Goal: Information Seeking & Learning: Learn about a topic

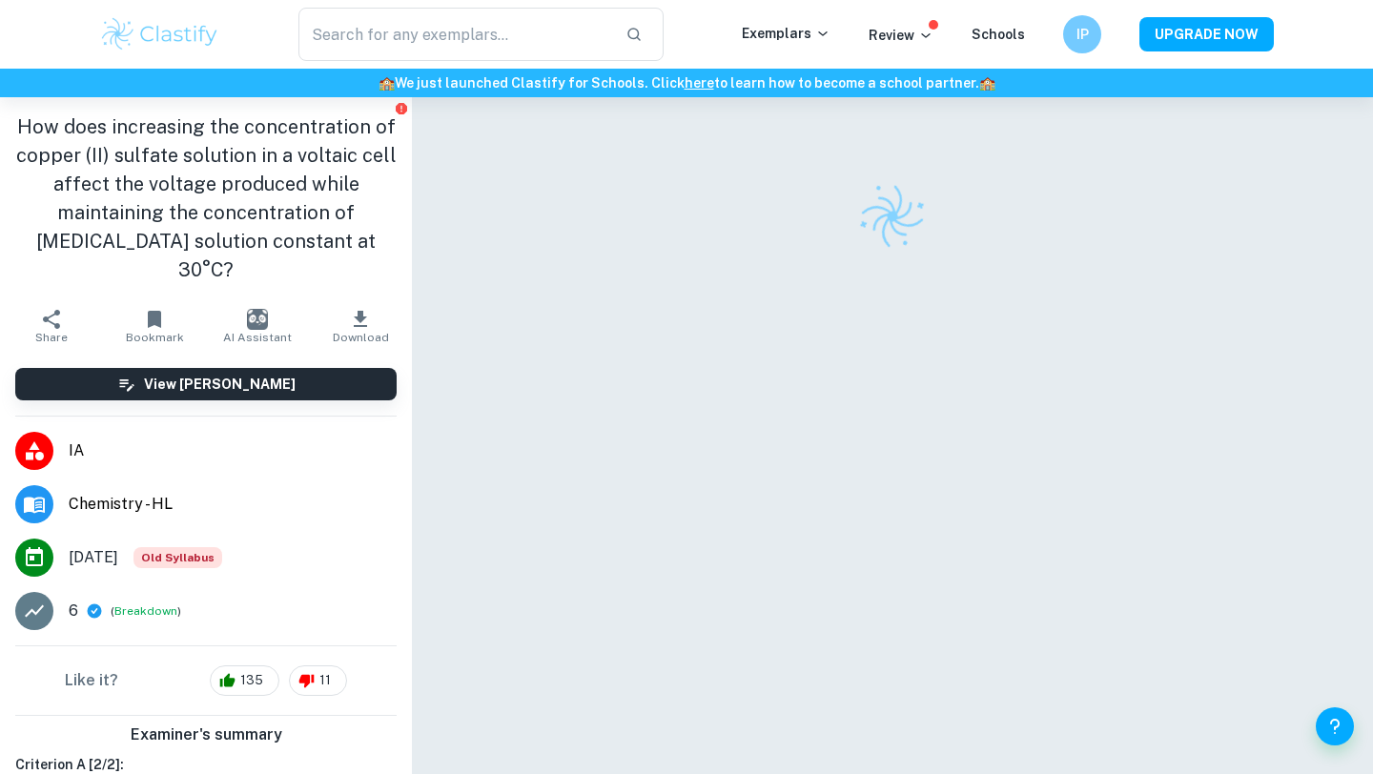
checkbox input "true"
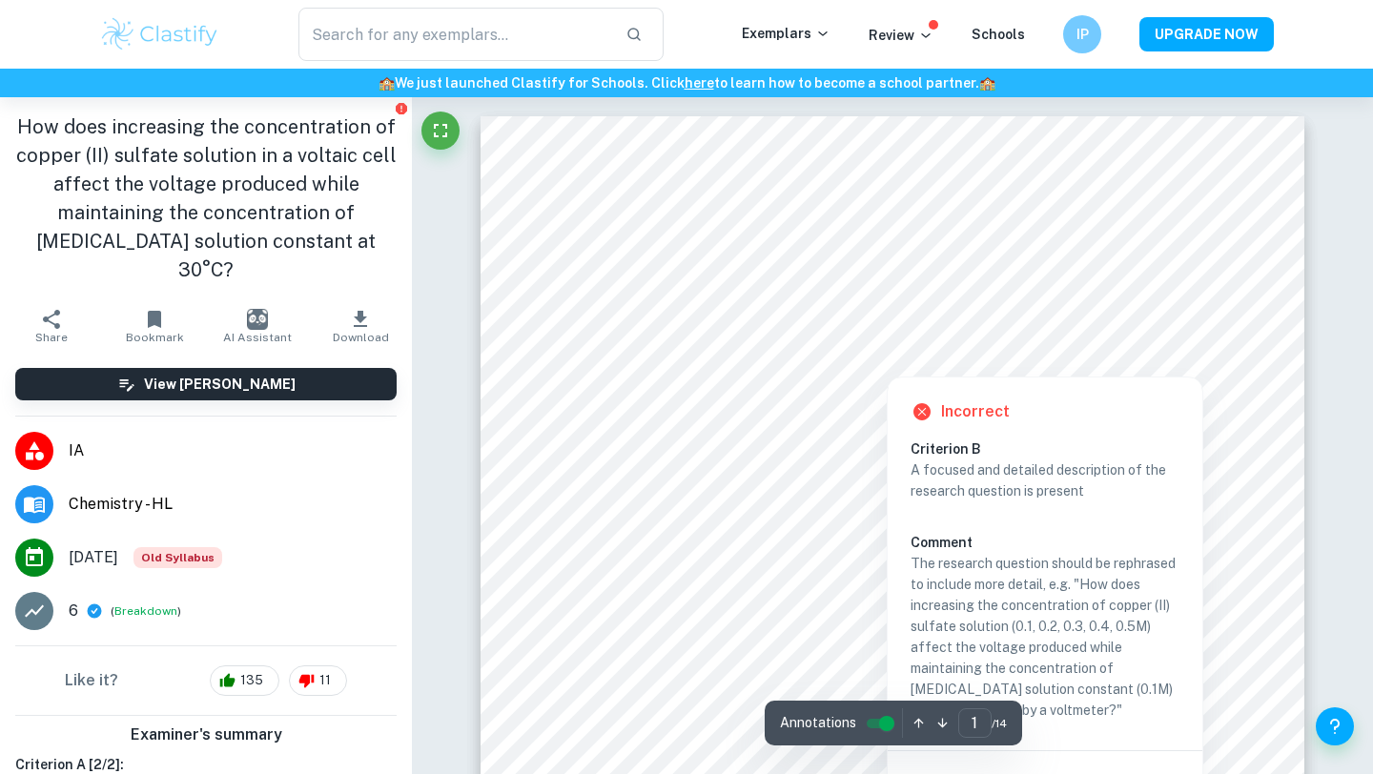
click at [925, 329] on div at bounding box center [893, 340] width 630 height 28
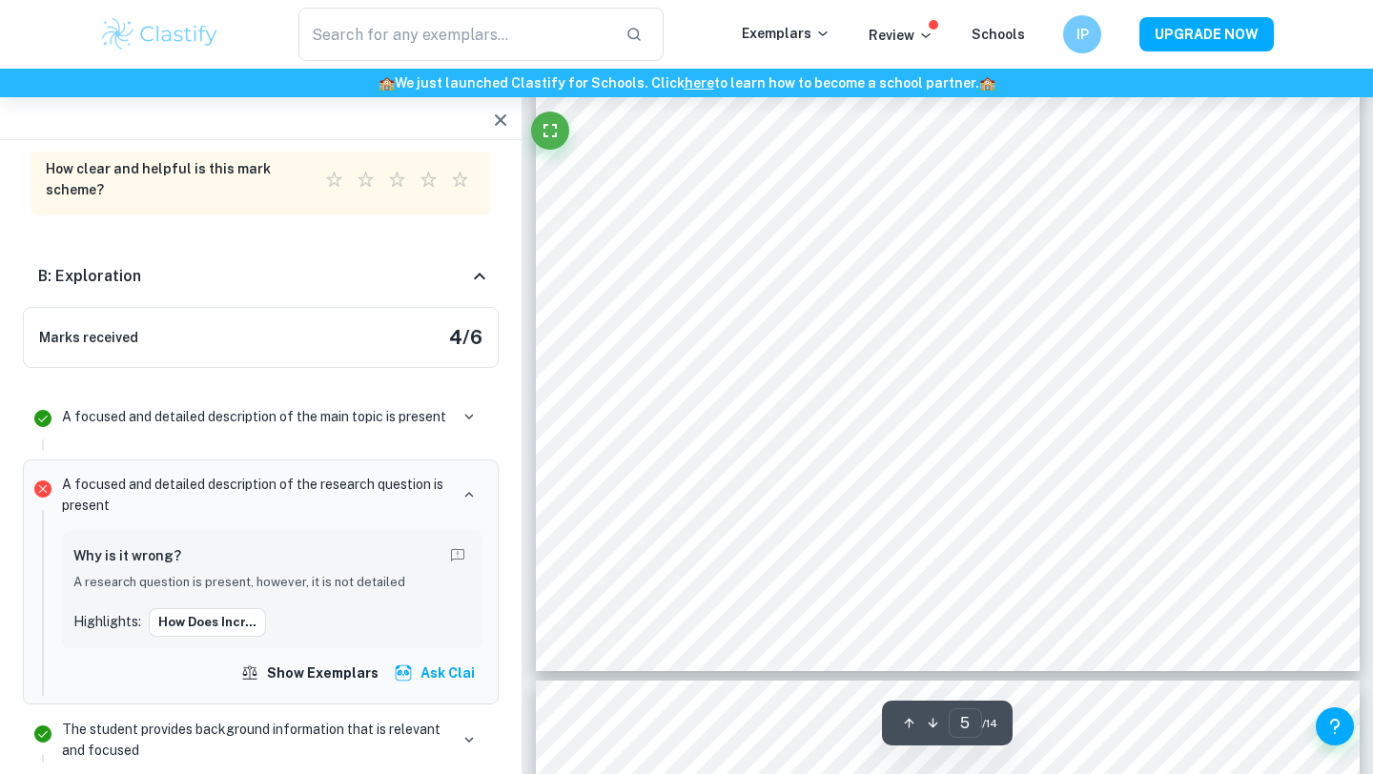
scroll to position [4968, 0]
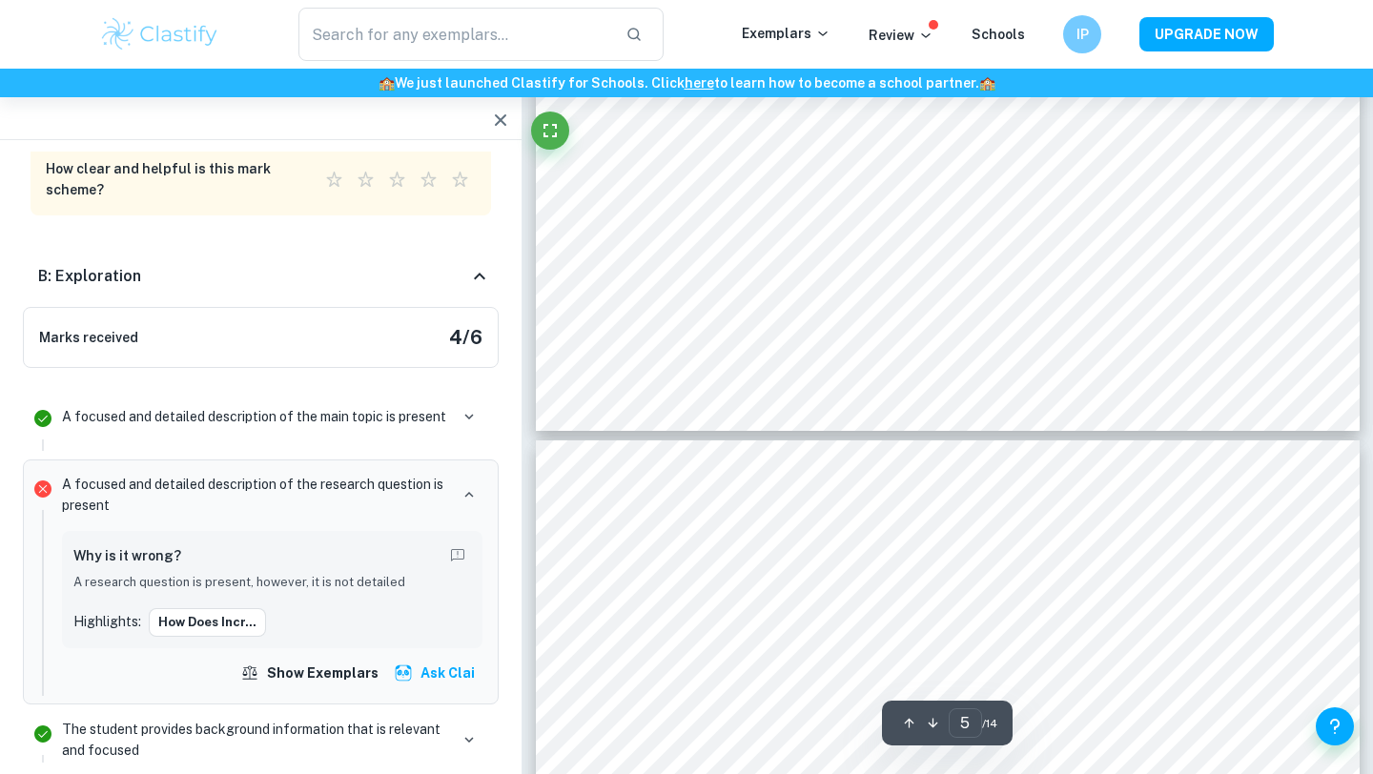
type input "4"
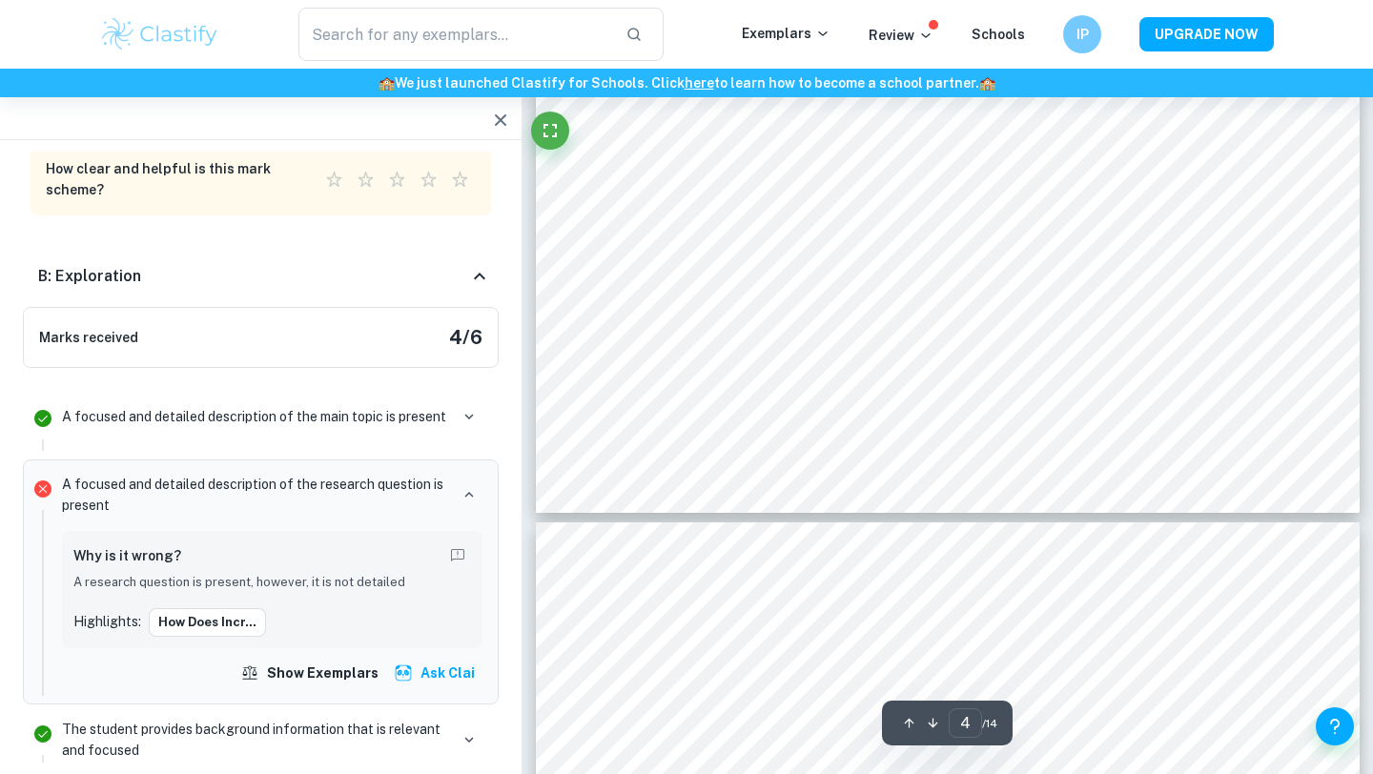
scroll to position [4170, 0]
